Goal: Task Accomplishment & Management: Manage account settings

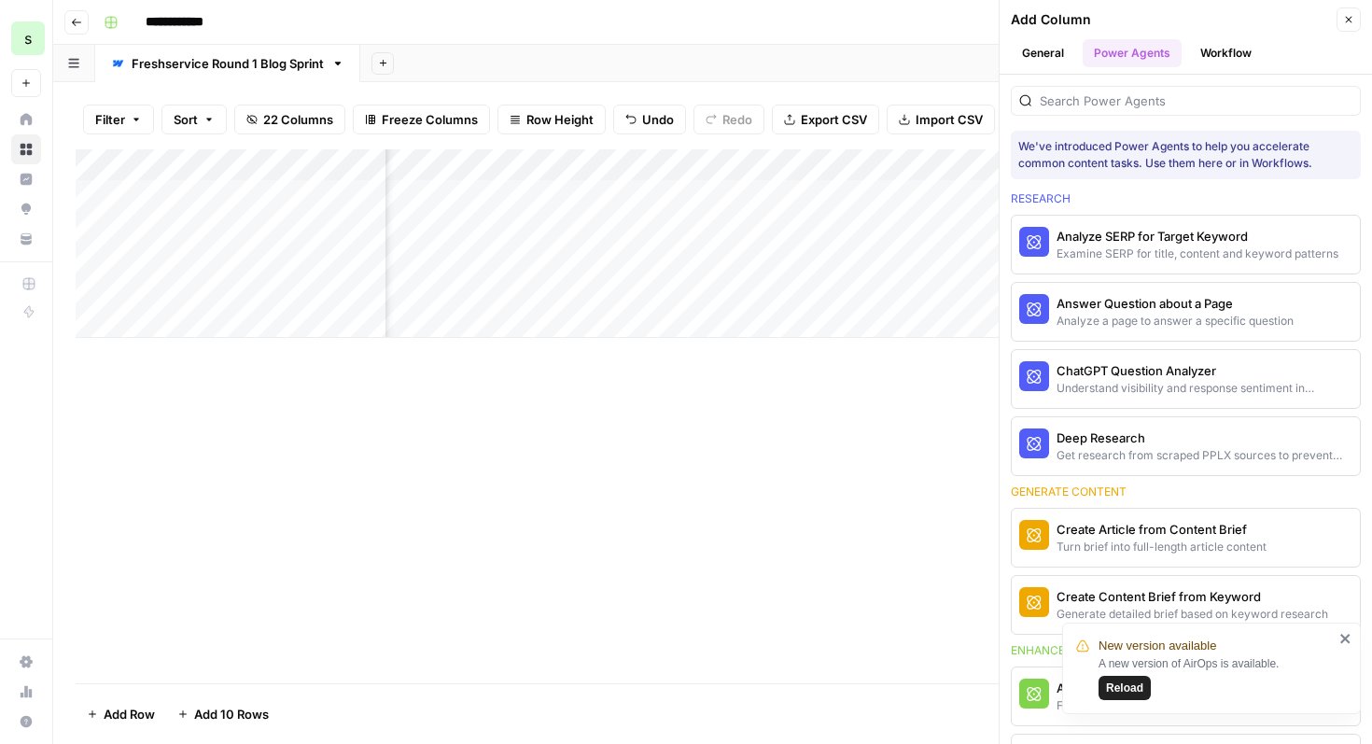
scroll to position [1166, 0]
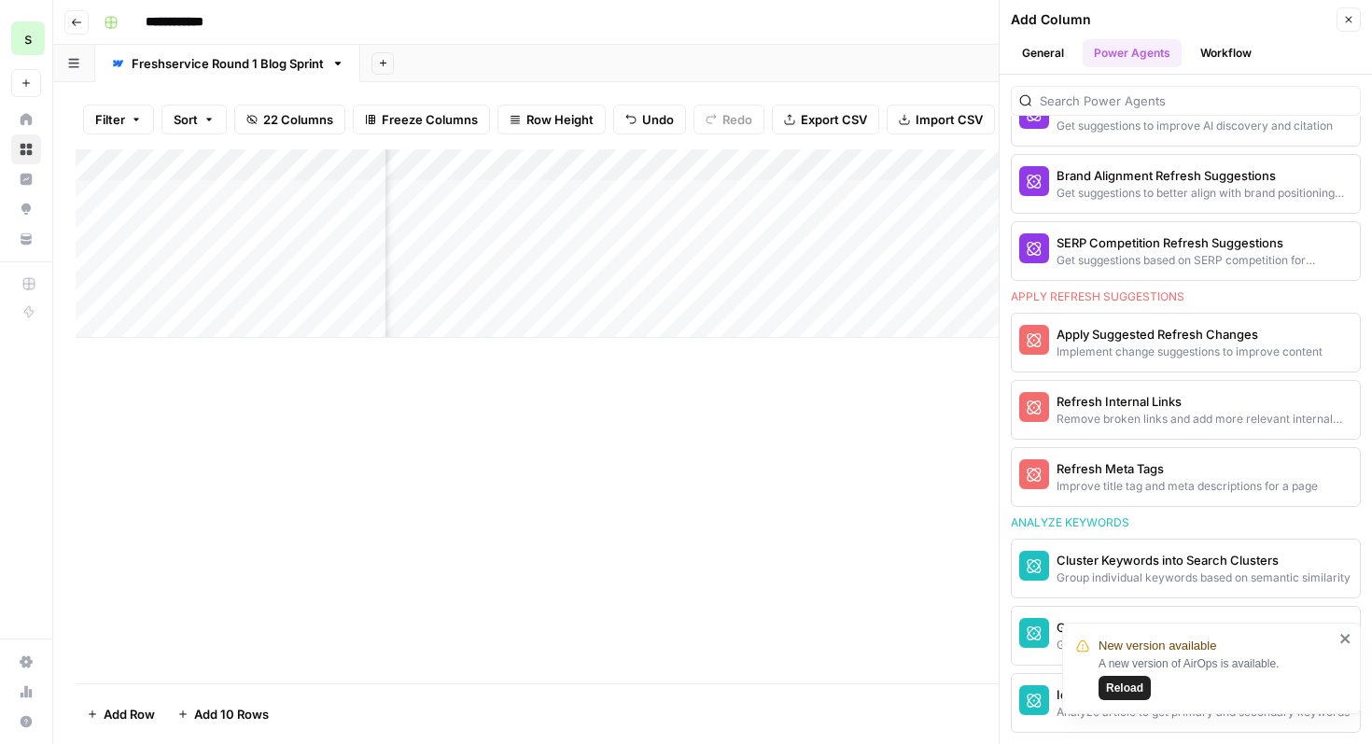
click at [78, 21] on icon "button" at bounding box center [76, 22] width 11 height 11
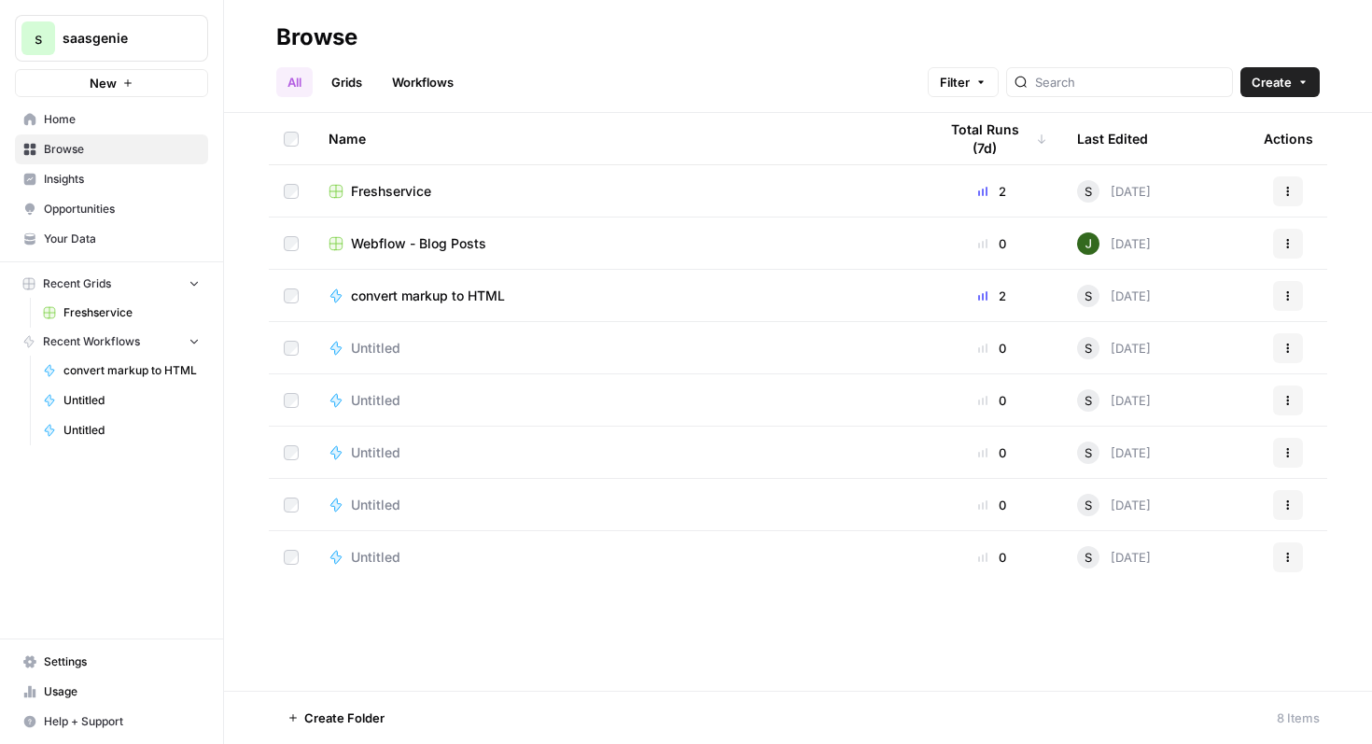
click at [405, 189] on span "Freshservice" at bounding box center [391, 191] width 80 height 19
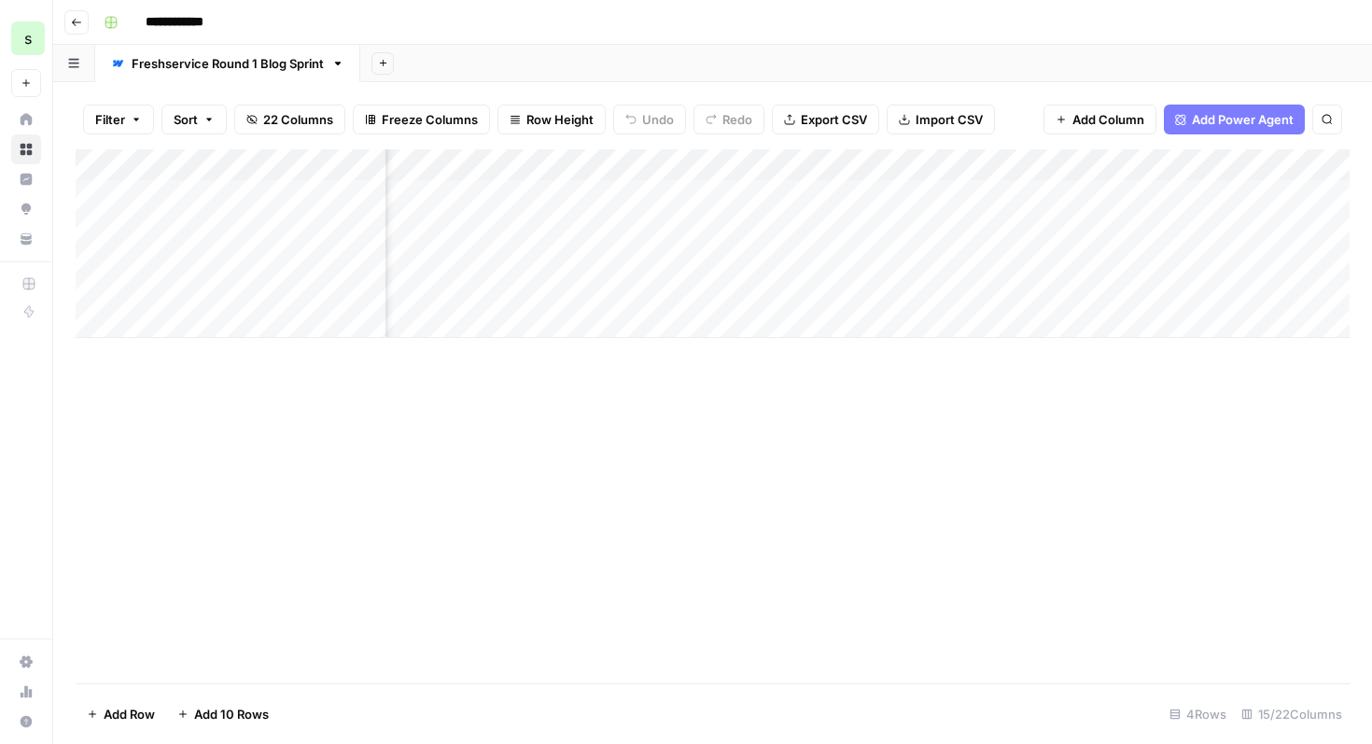
scroll to position [0, 2235]
click at [976, 200] on div "Add Column" at bounding box center [713, 243] width 1274 height 189
click at [1190, 198] on div "Add Column" at bounding box center [713, 243] width 1274 height 189
click at [813, 194] on div "Add Column" at bounding box center [713, 243] width 1274 height 189
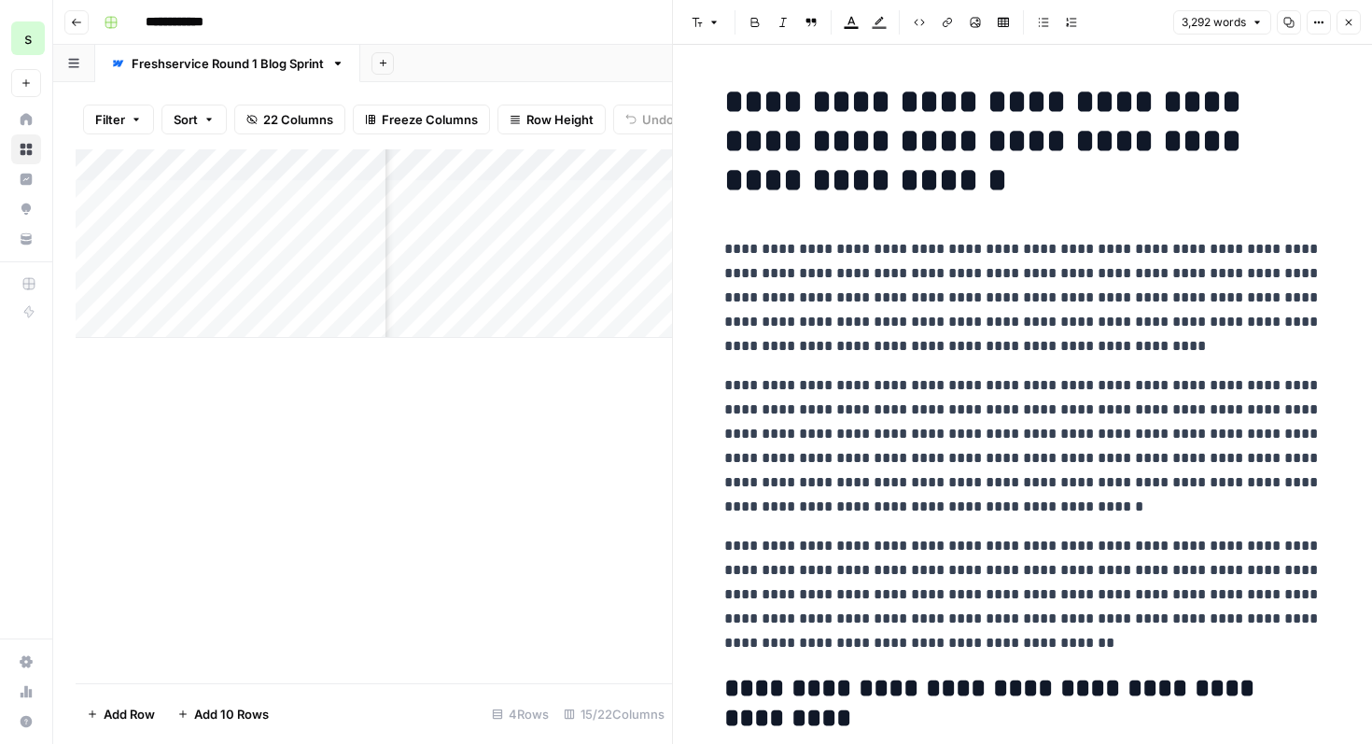
click at [1352, 26] on icon "button" at bounding box center [1349, 22] width 11 height 11
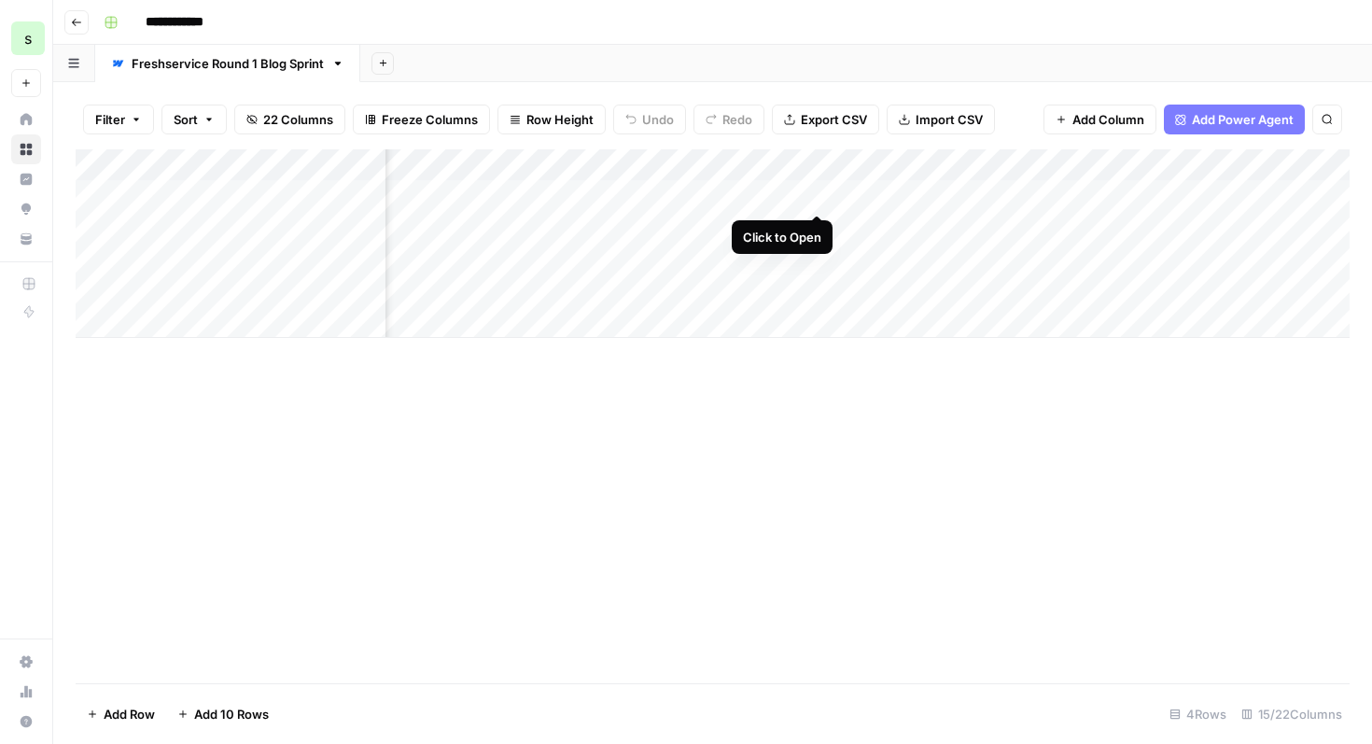
click at [813, 198] on div "Add Column" at bounding box center [713, 243] width 1274 height 189
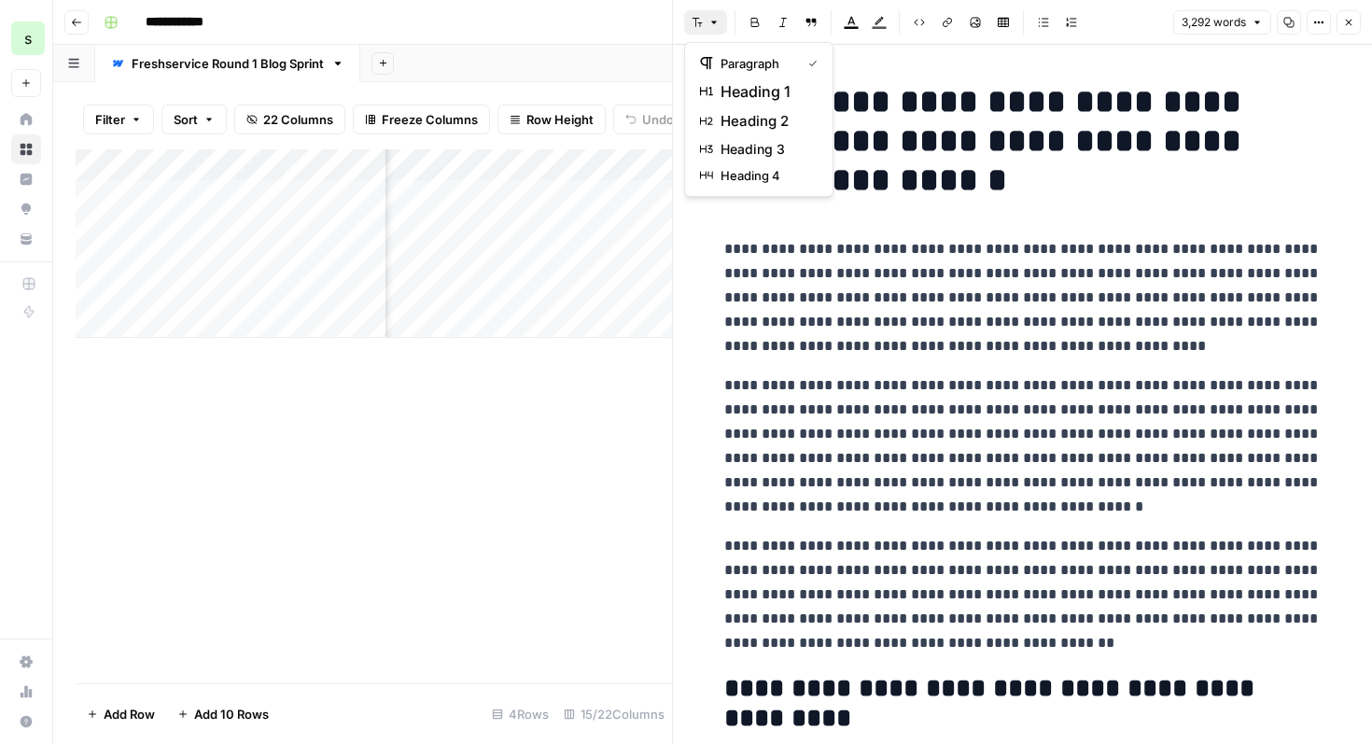
click at [702, 21] on icon "button" at bounding box center [697, 22] width 11 height 11
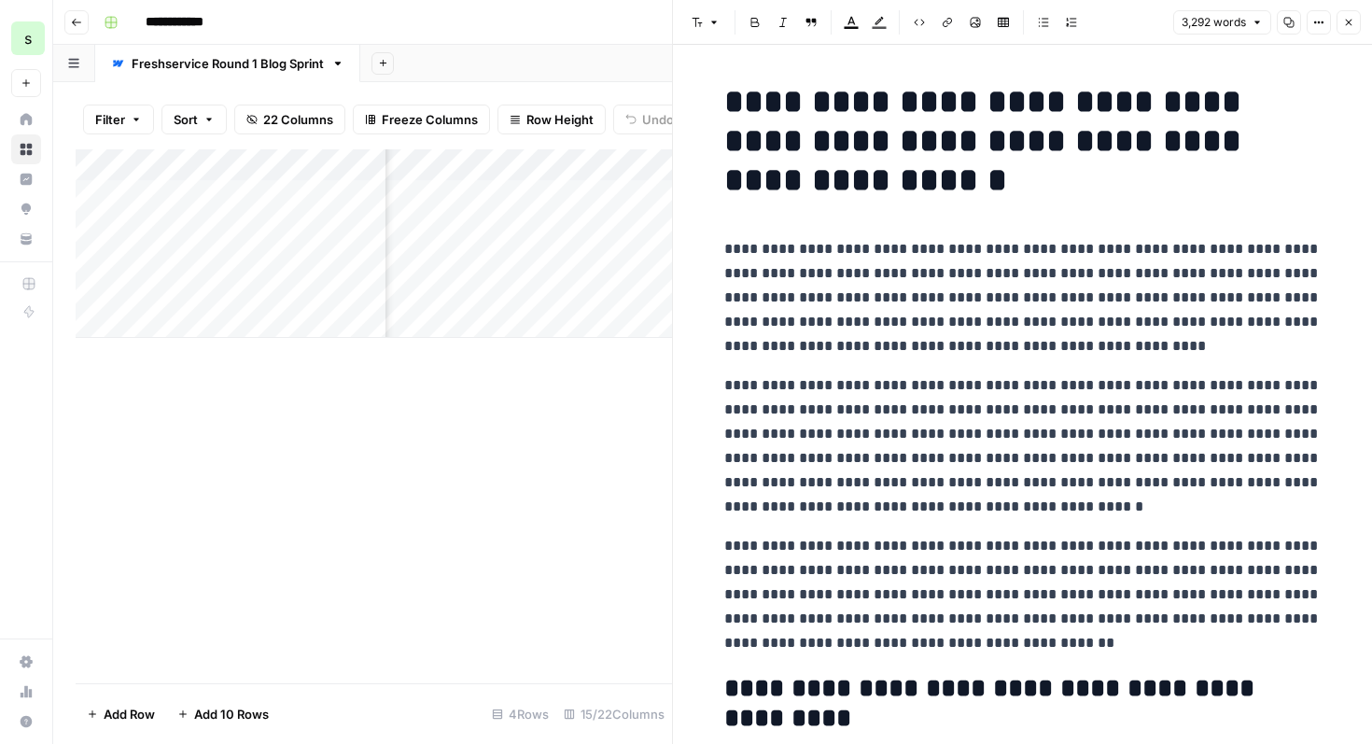
click at [1314, 26] on icon "button" at bounding box center [1319, 22] width 11 height 11
click at [1255, 178] on span "HTML" at bounding box center [1254, 171] width 73 height 19
click at [1321, 21] on icon "button" at bounding box center [1319, 22] width 11 height 11
click at [1286, 193] on span "Code" at bounding box center [1263, 198] width 90 height 19
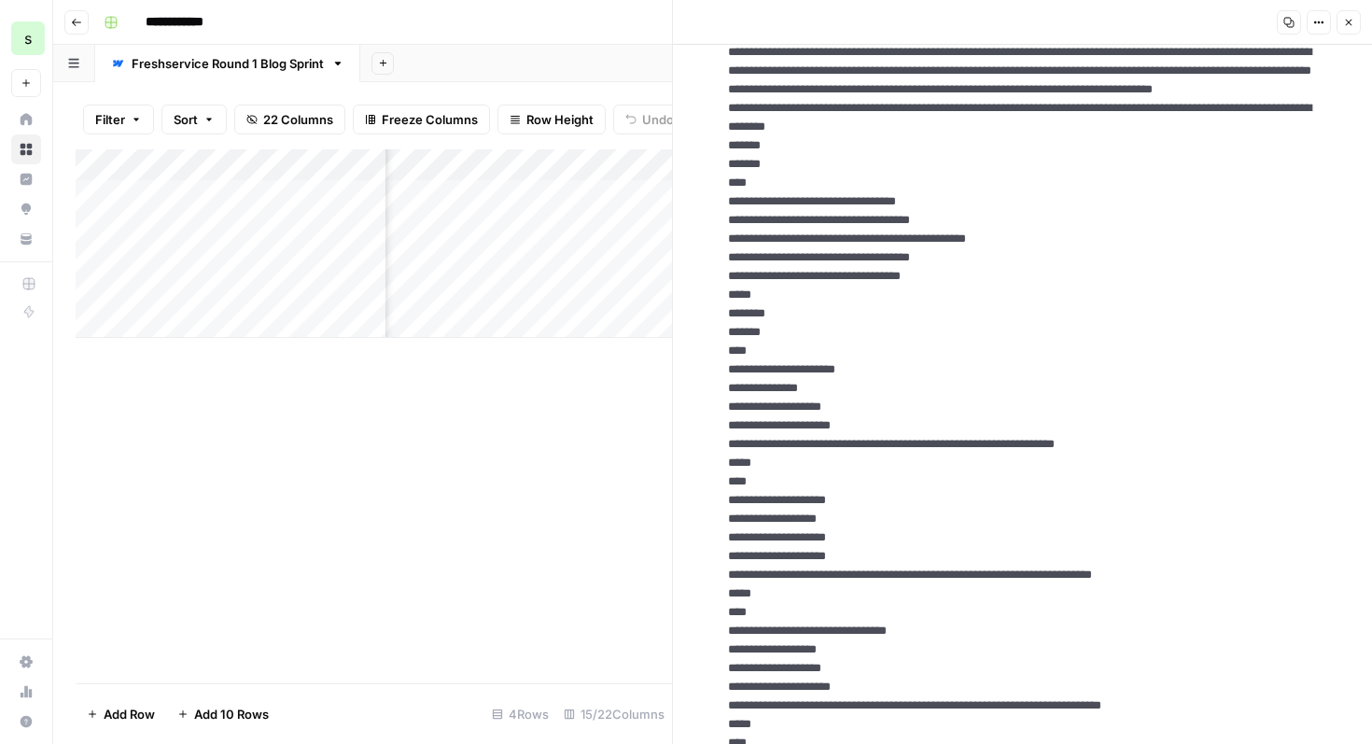
scroll to position [944, 0]
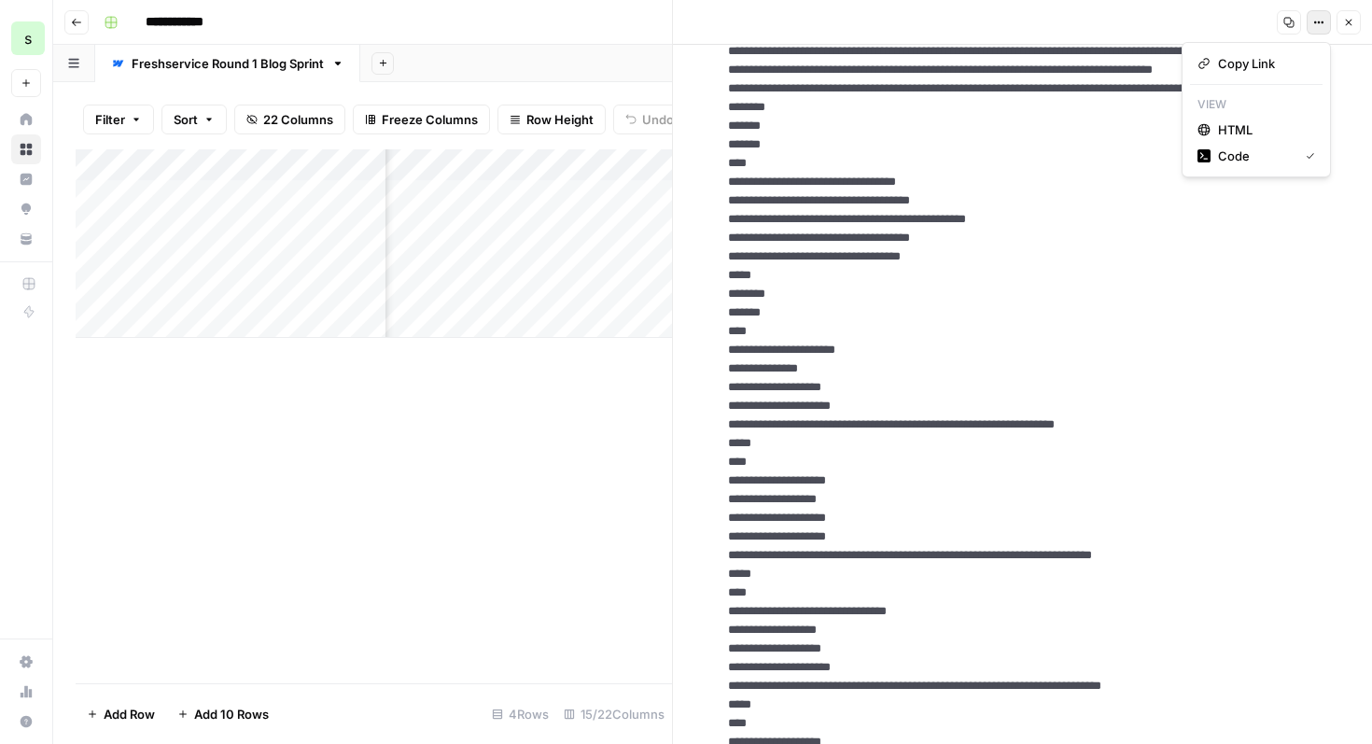
click at [1323, 26] on icon "button" at bounding box center [1319, 22] width 11 height 11
click at [1260, 135] on span "HTML" at bounding box center [1263, 129] width 90 height 19
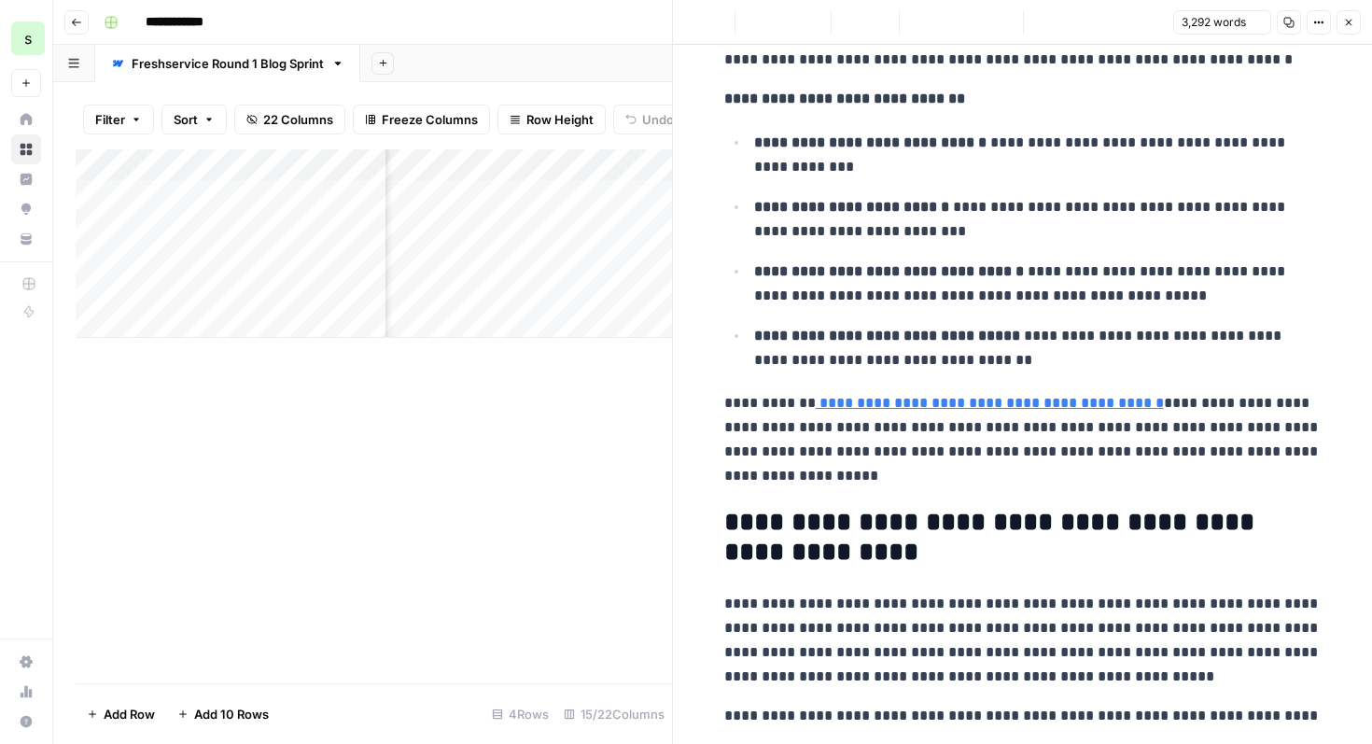
scroll to position [0, 0]
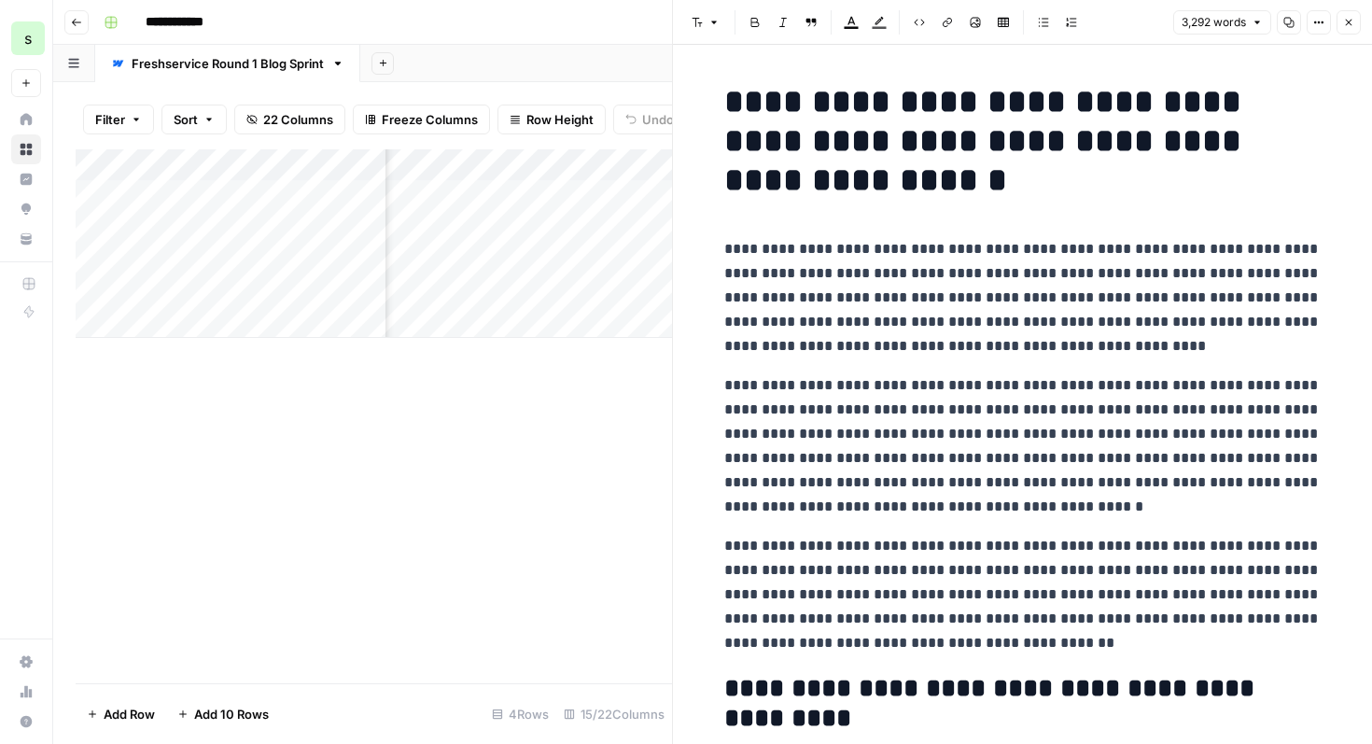
click at [1348, 20] on icon "button" at bounding box center [1349, 22] width 11 height 11
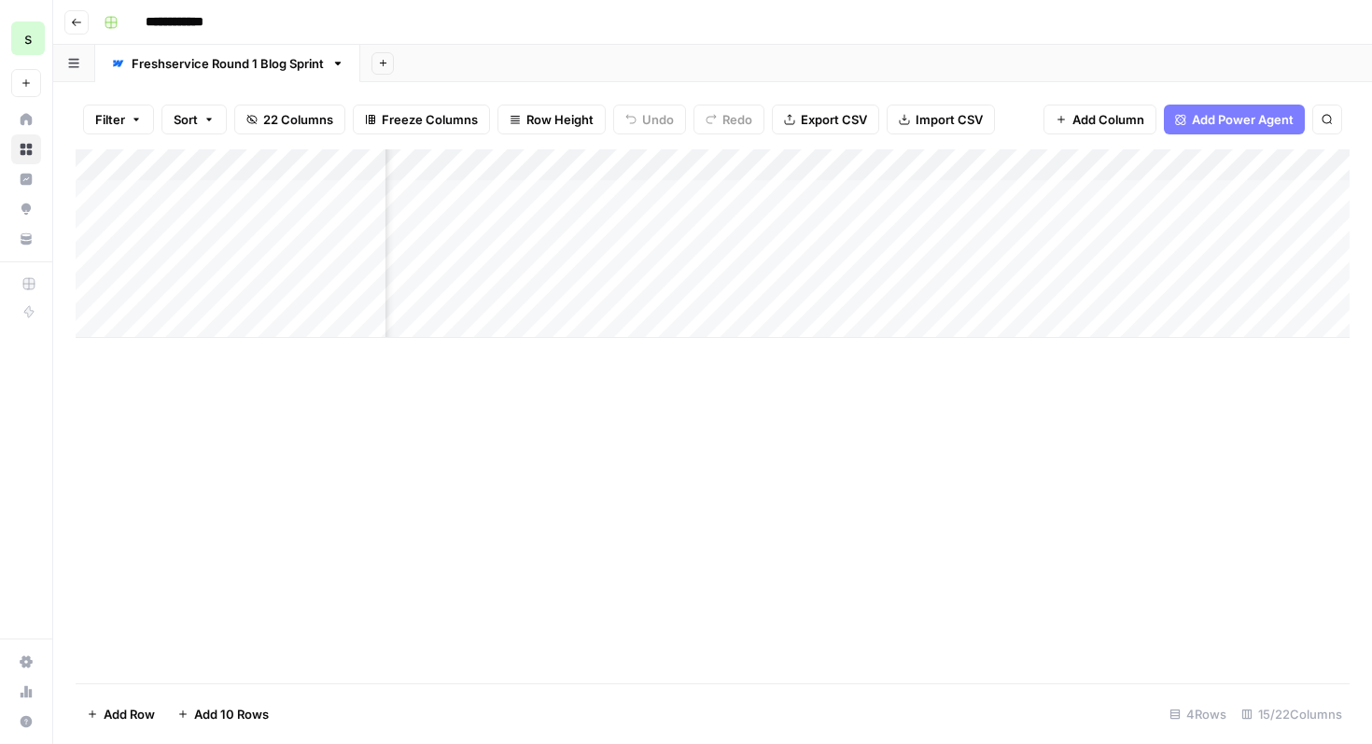
scroll to position [0, 1861]
click at [658, 192] on div "Add Column" at bounding box center [713, 243] width 1274 height 189
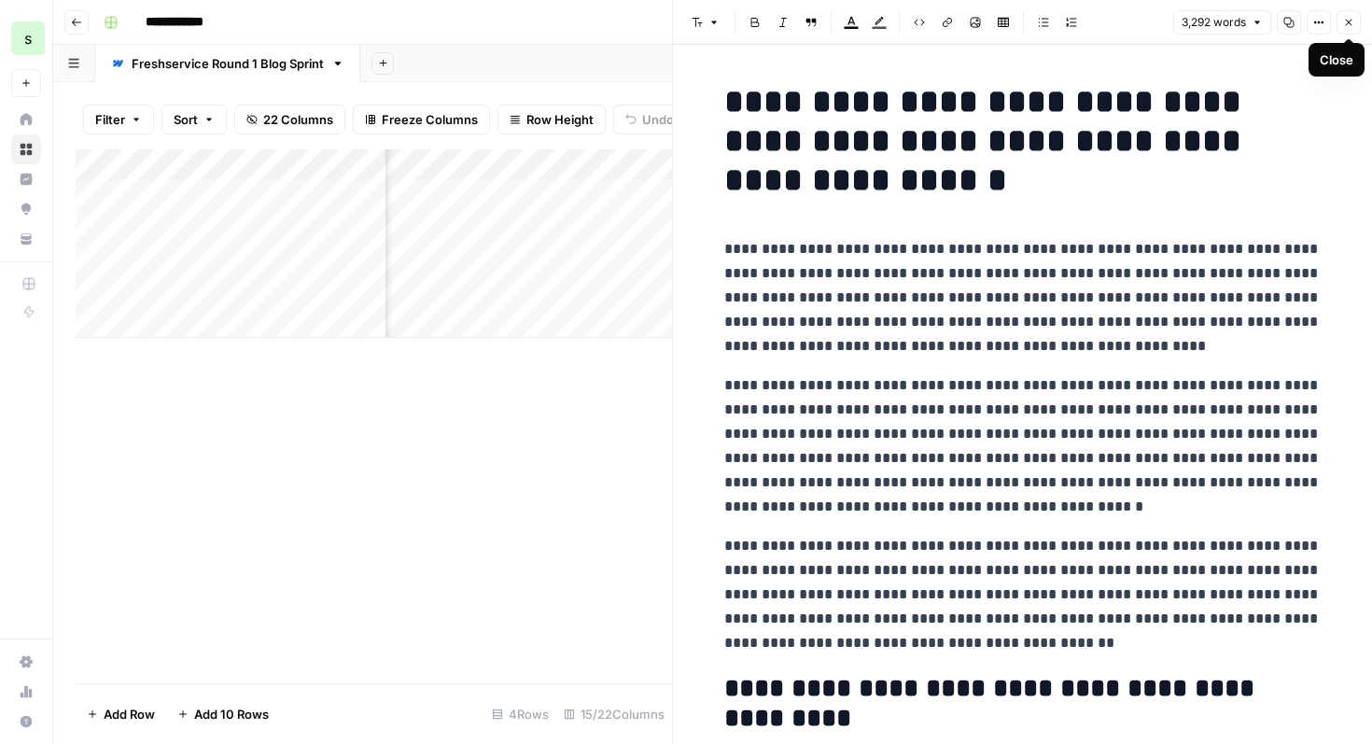
click at [1349, 19] on icon "button" at bounding box center [1349, 22] width 11 height 11
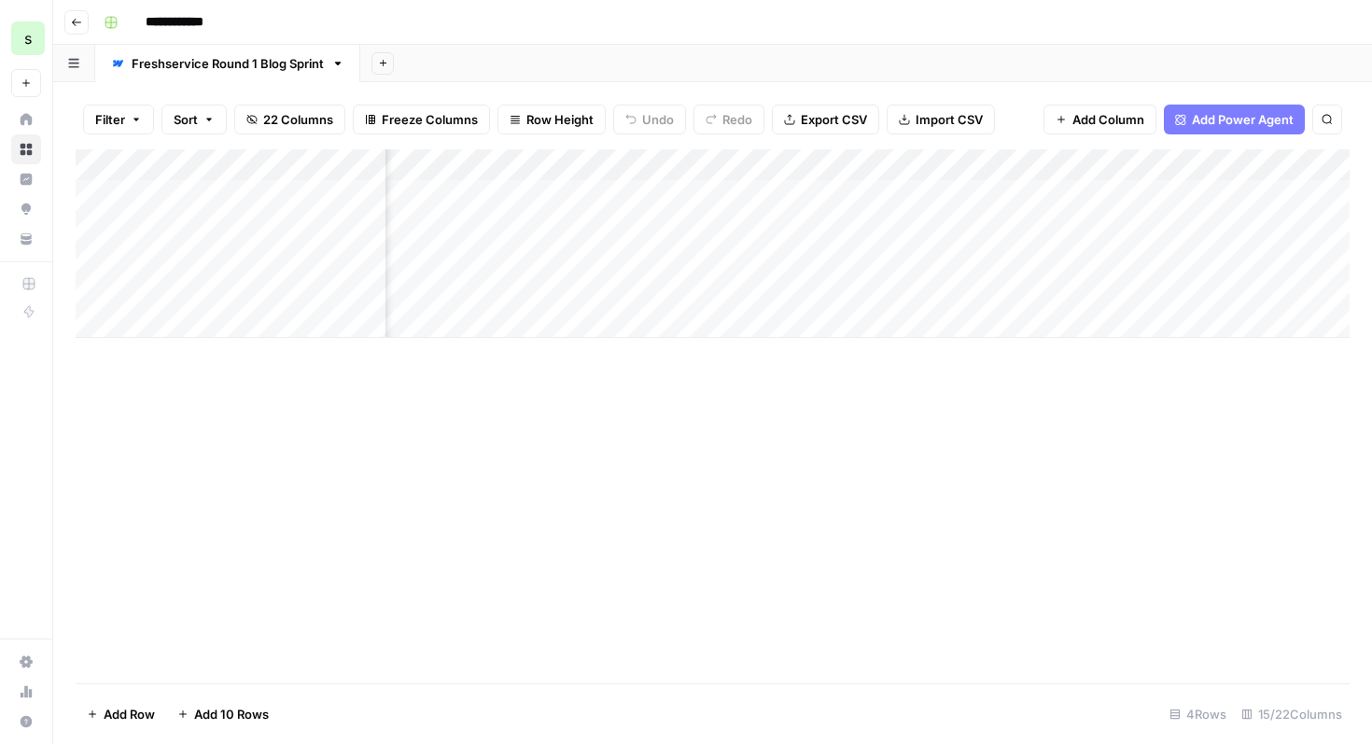
click at [883, 329] on div "Add Column" at bounding box center [713, 243] width 1274 height 189
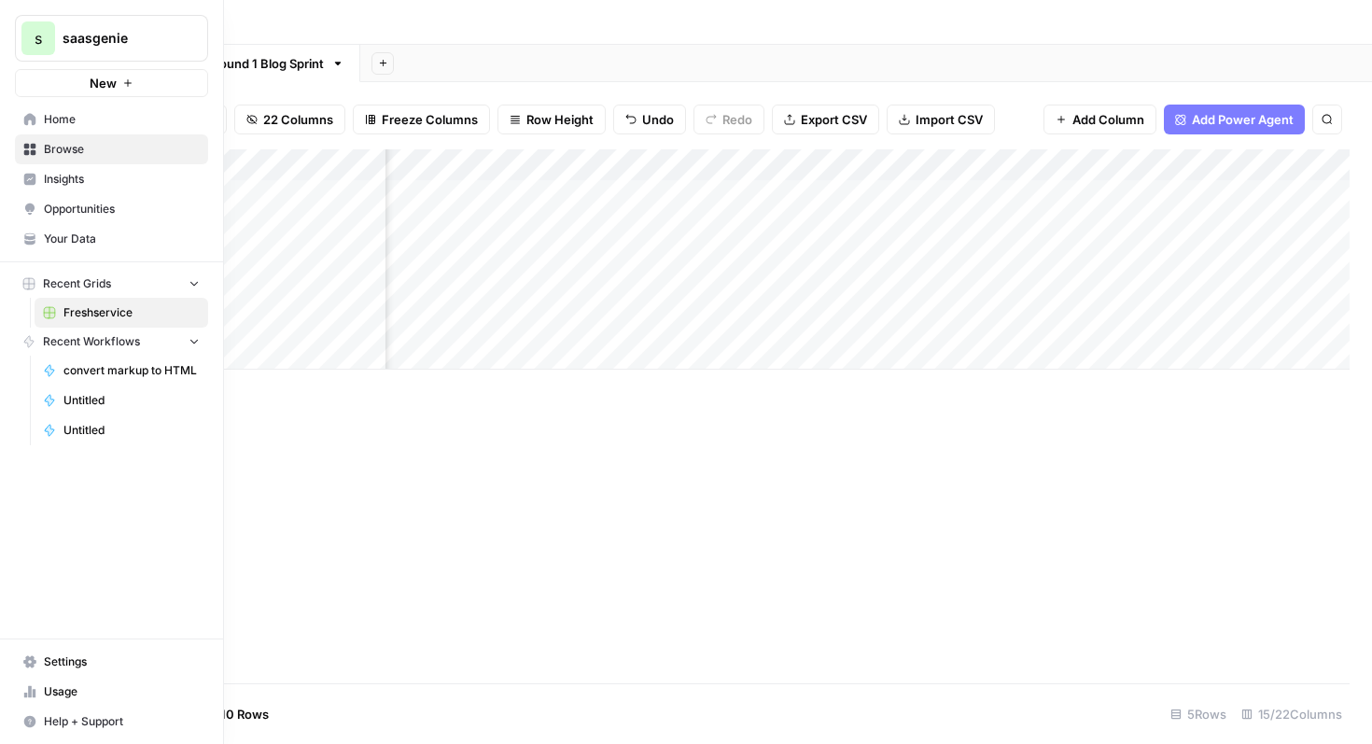
click at [96, 675] on link "Settings" at bounding box center [111, 662] width 193 height 30
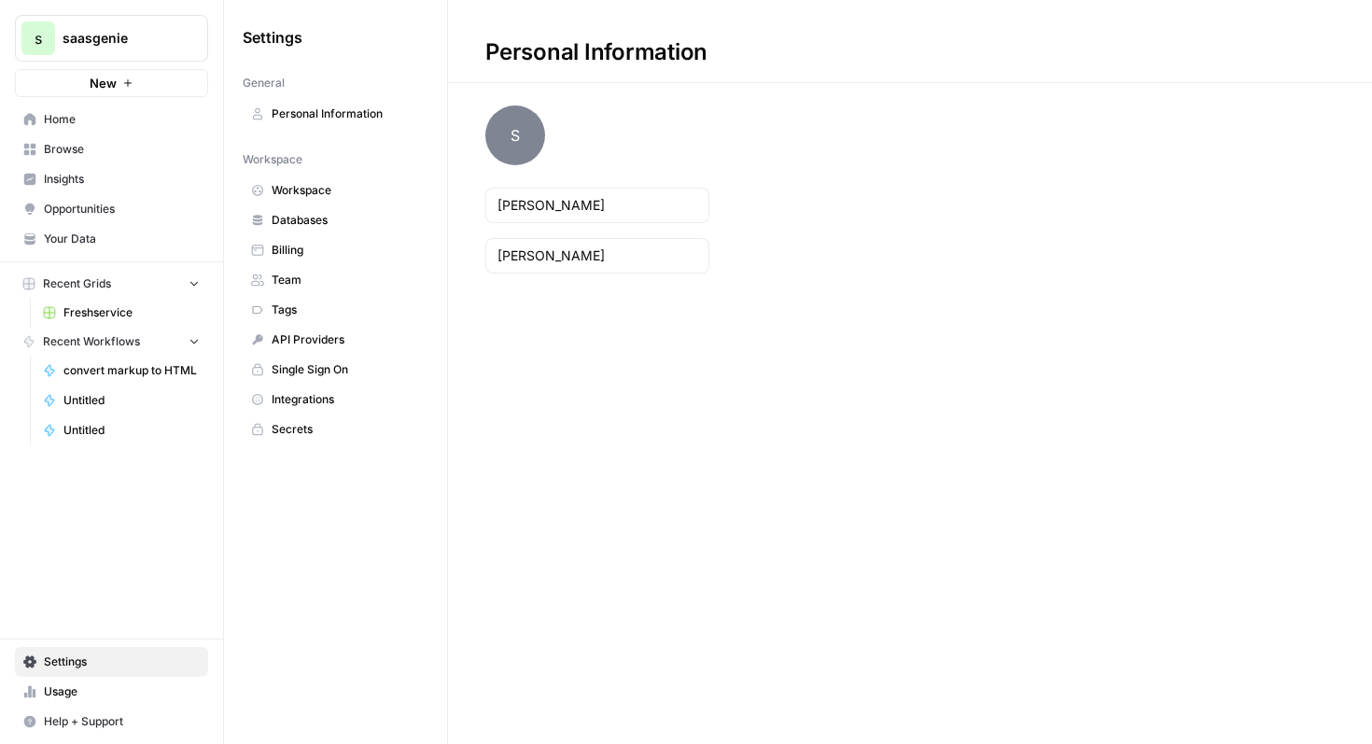
click at [331, 279] on span "Team" at bounding box center [346, 280] width 148 height 17
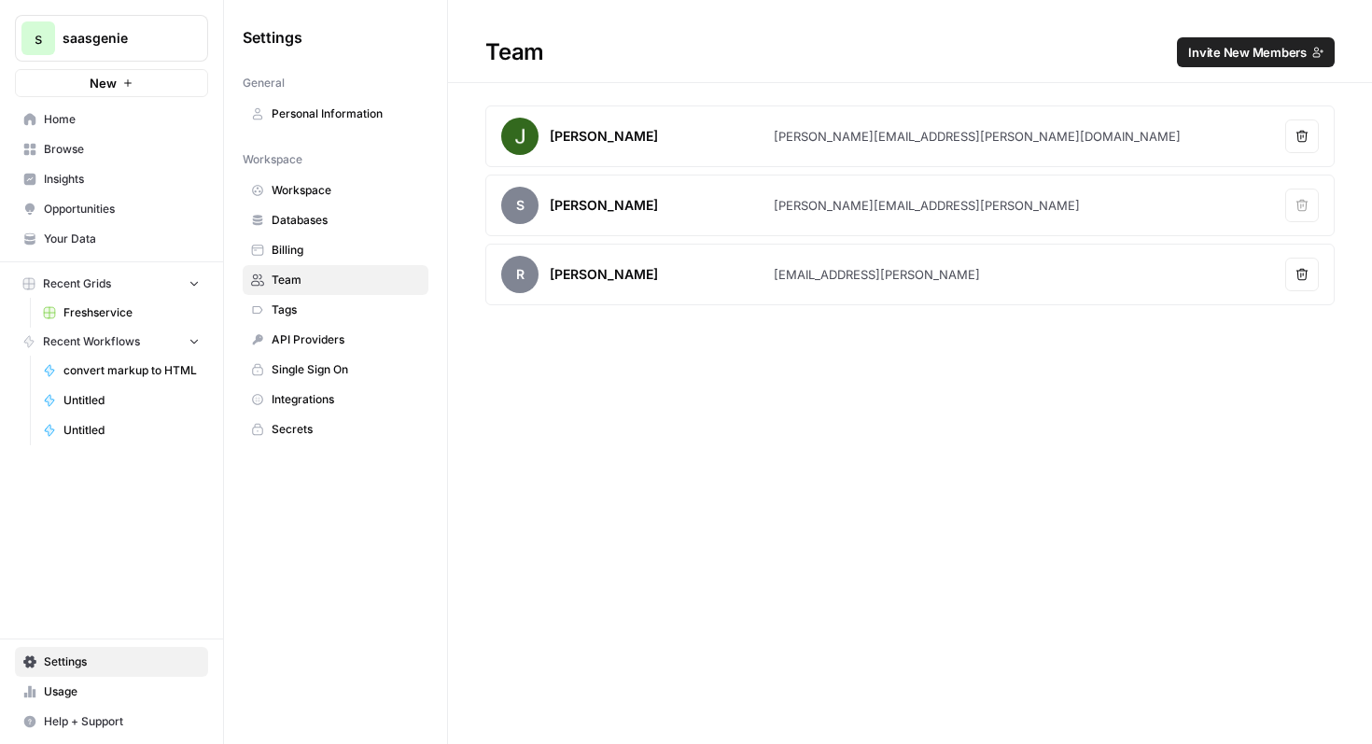
click at [1280, 46] on span "Invite New Members" at bounding box center [1248, 52] width 119 height 19
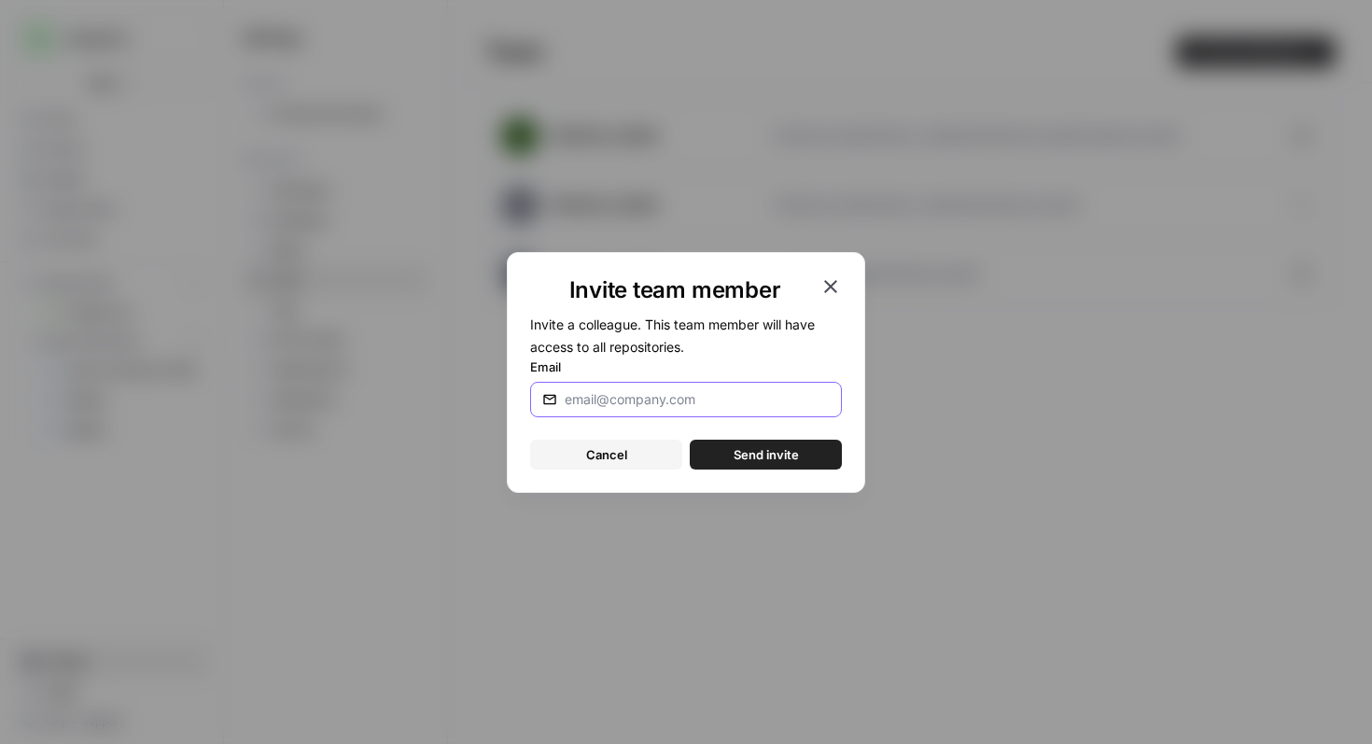
click at [702, 394] on input "Email" at bounding box center [697, 399] width 265 height 19
click at [644, 400] on input "[PERSON_NAME][EMAIL_ADDRESS]" at bounding box center [697, 399] width 265 height 19
click at [638, 400] on input "[PERSON_NAME][EMAIL_ADDRESS]" at bounding box center [697, 399] width 265 height 19
click at [642, 400] on input "[PERSON_NAME][EMAIL_ADDRESS]" at bounding box center [697, 399] width 265 height 19
type input "[PERSON_NAME][EMAIL_ADDRESS]"
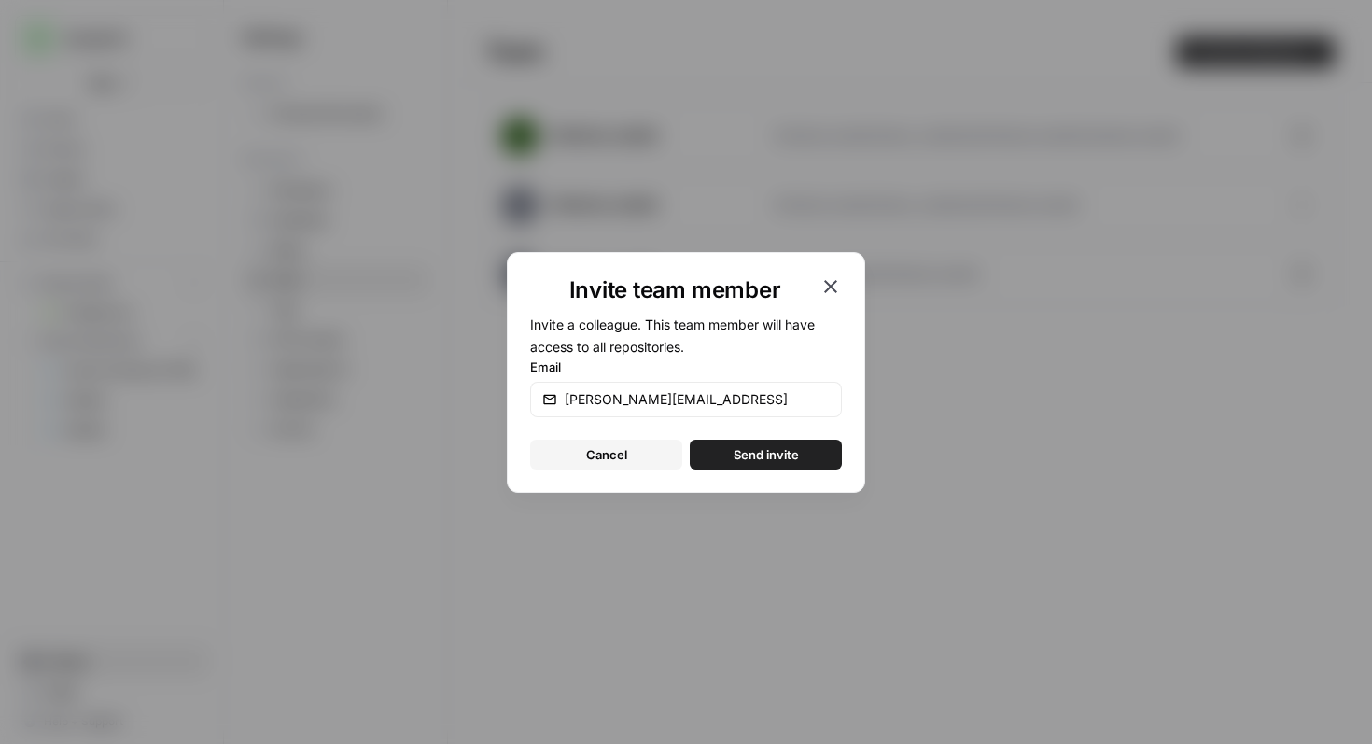
click at [811, 455] on button "Send invite" at bounding box center [766, 455] width 152 height 30
